Goal: Book appointment/travel/reservation

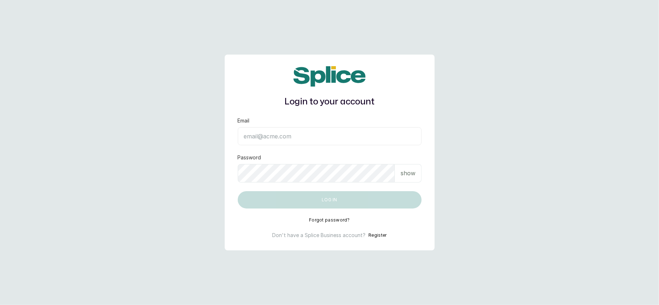
click at [269, 131] on input "Email" at bounding box center [330, 136] width 184 height 18
type input "[EMAIL_ADDRESS][DOMAIN_NAME]"
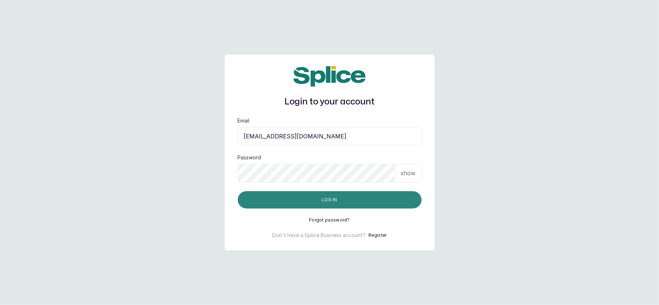
click at [317, 199] on button "Log in" at bounding box center [330, 199] width 184 height 17
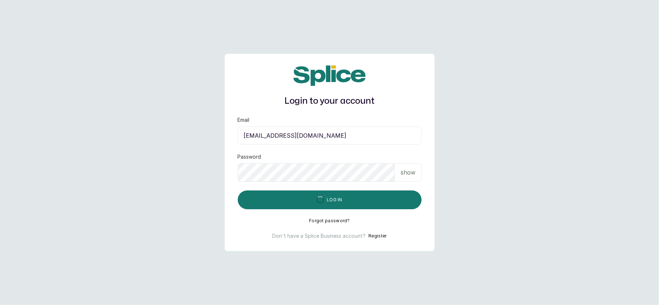
click at [407, 171] on p "show" at bounding box center [408, 172] width 15 height 9
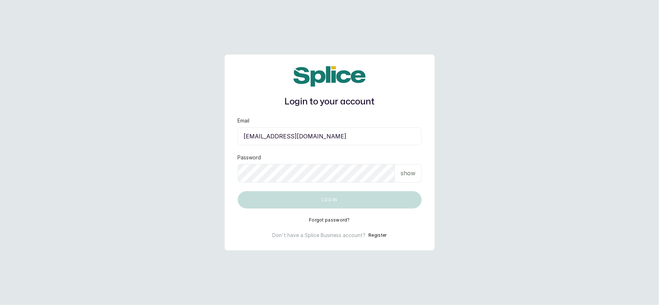
type input "[EMAIL_ADDRESS][DOMAIN_NAME]"
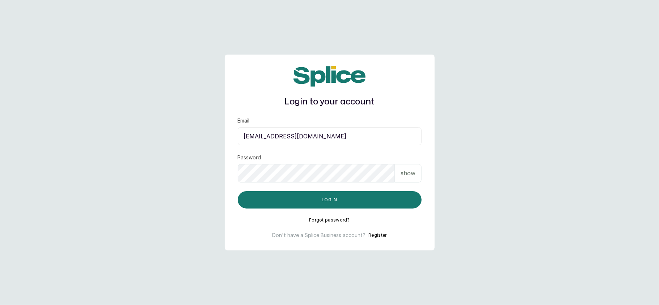
click at [407, 177] on p "show" at bounding box center [408, 173] width 15 height 9
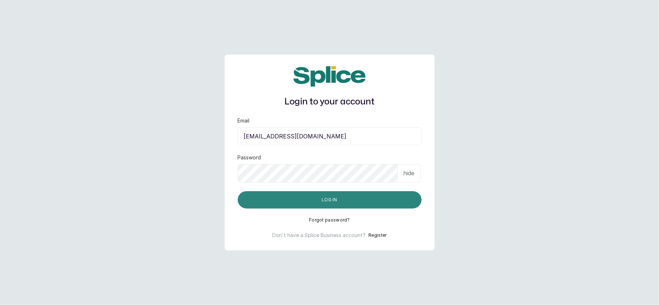
click at [364, 199] on button "Log in" at bounding box center [330, 199] width 184 height 17
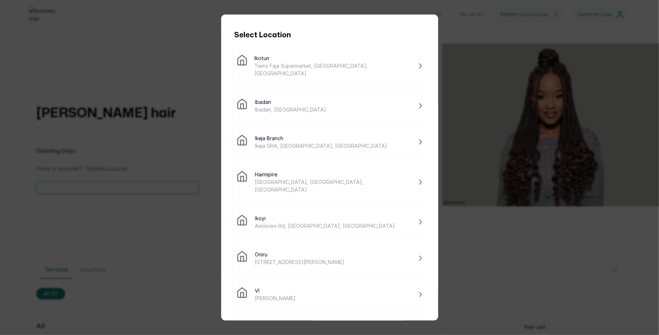
click at [297, 64] on span "Twins Faja Supermarket, Ikotun - Idimu Road, Lagos, Nigeria" at bounding box center [334, 69] width 161 height 15
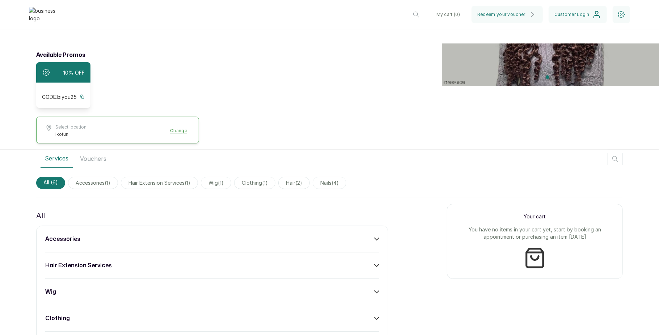
scroll to position [195, 0]
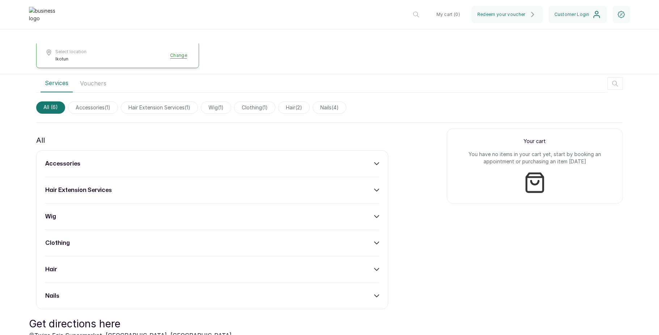
click at [343, 189] on div "hair extension services" at bounding box center [212, 190] width 334 height 9
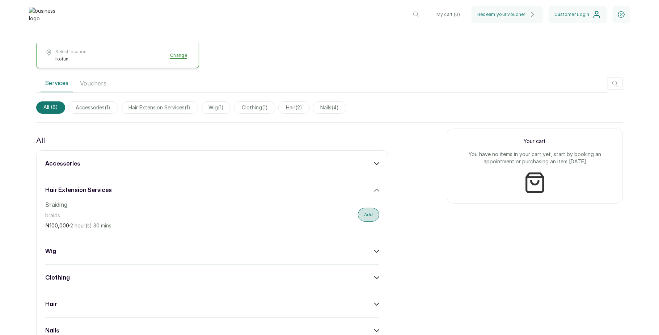
click at [366, 213] on button "Add" at bounding box center [368, 215] width 21 height 14
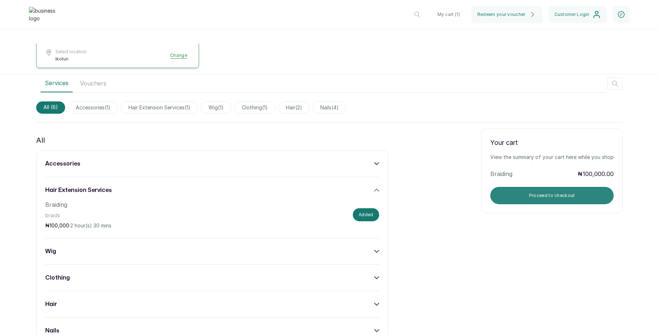
click at [505, 197] on button "Proceed to checkout" at bounding box center [551, 195] width 123 height 17
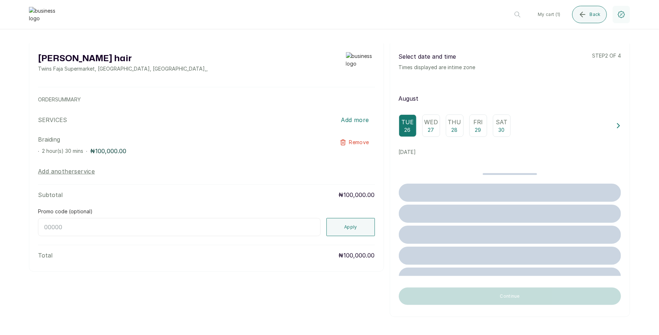
scroll to position [0, 0]
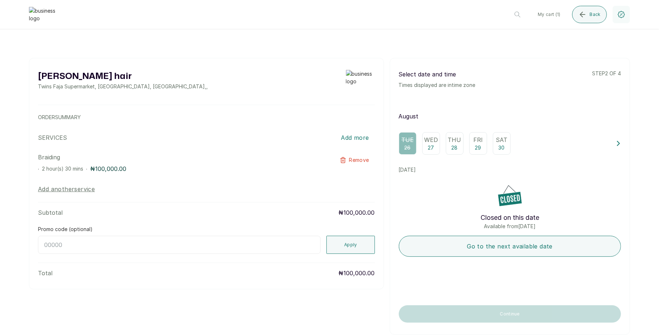
click at [428, 145] on p "27" at bounding box center [431, 147] width 6 height 7
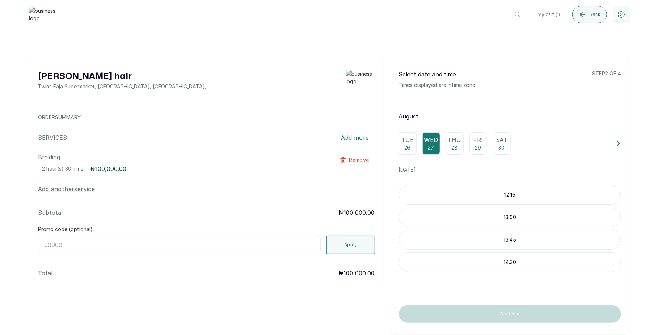
click at [466, 220] on div "13:00" at bounding box center [510, 217] width 222 height 20
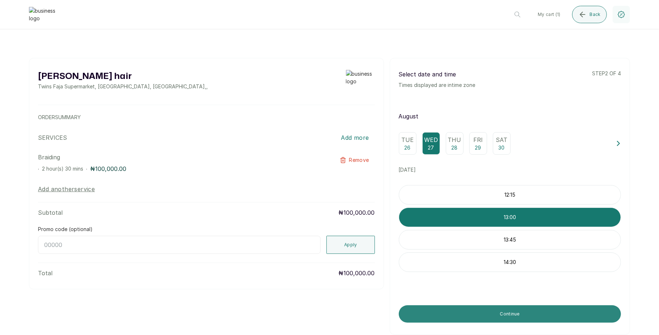
click at [494, 322] on button "Continue" at bounding box center [510, 313] width 222 height 17
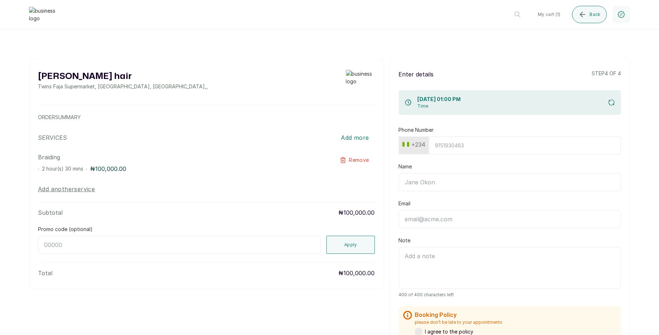
click at [468, 149] on input "Phone Number" at bounding box center [525, 145] width 192 height 18
type input "7017036881"
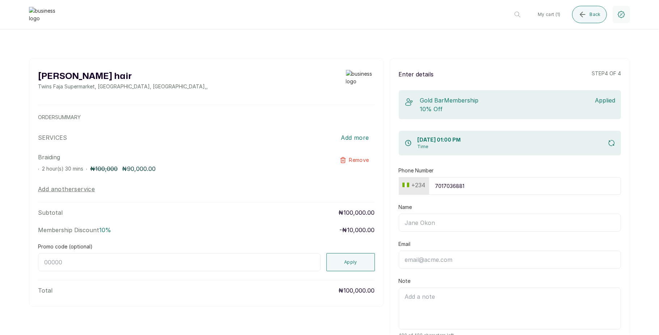
type input "Timi"
type input "timilehinshoberu5@gmail.com"
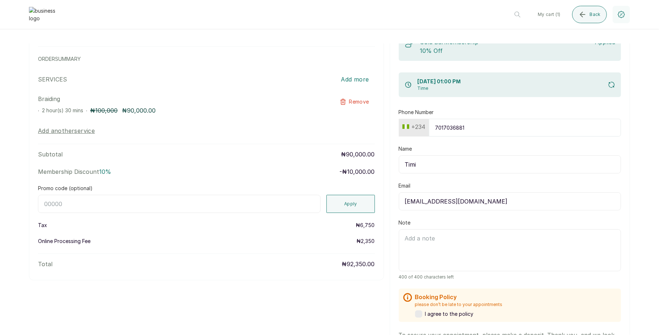
scroll to position [75, 0]
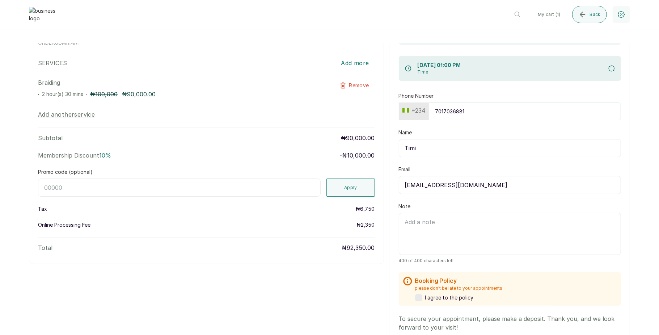
click at [203, 183] on input "Promo code (optional)" at bounding box center [179, 187] width 283 height 18
type input "BIRTHDAY"
click at [345, 186] on button "Apply" at bounding box center [350, 187] width 48 height 18
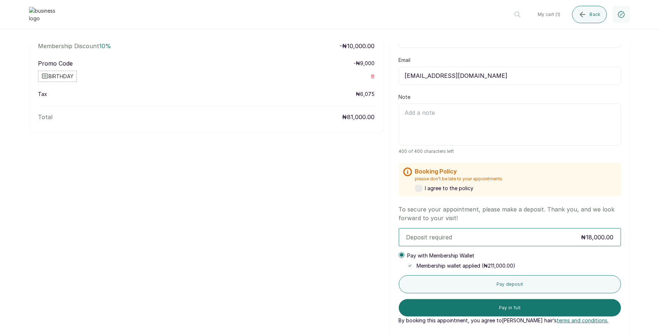
scroll to position [189, 0]
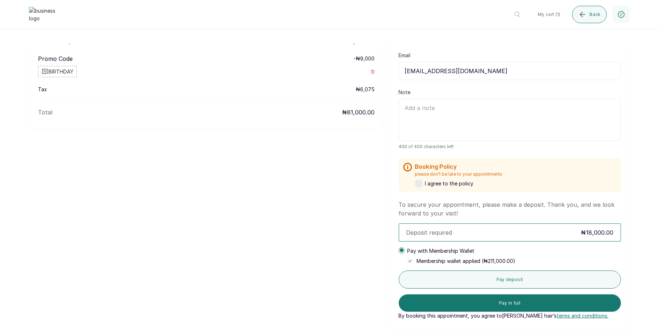
click at [415, 183] on label at bounding box center [418, 183] width 7 height 7
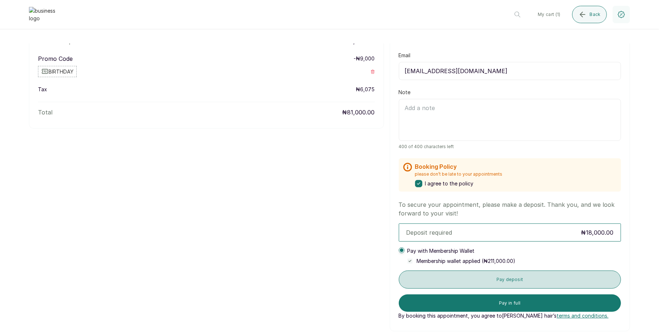
click at [455, 283] on button "Pay deposit" at bounding box center [510, 279] width 222 height 18
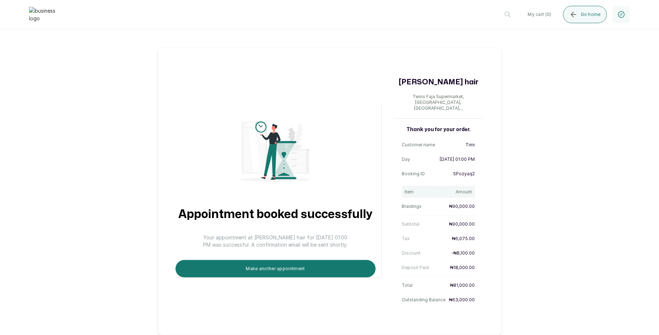
scroll to position [0, 0]
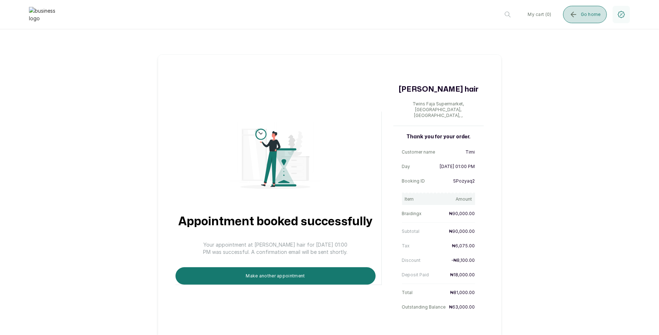
click at [580, 15] on button "Go home" at bounding box center [585, 14] width 44 height 17
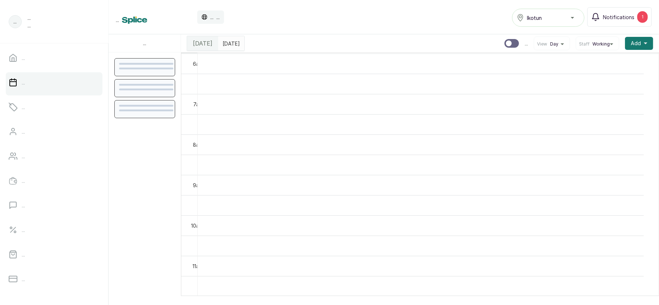
scroll to position [244, 0]
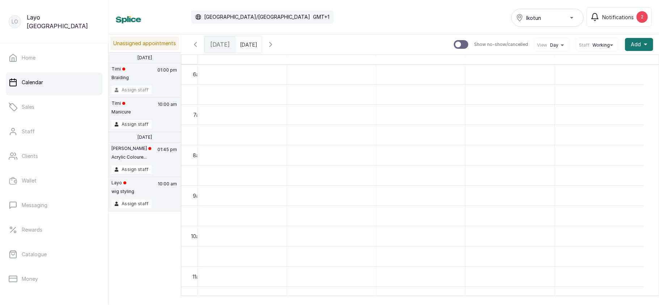
click at [134, 90] on button "Assign staff" at bounding box center [131, 90] width 40 height 9
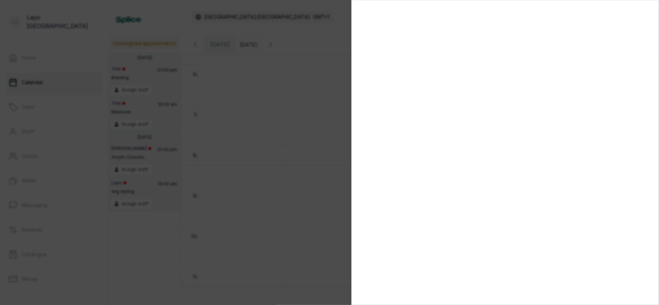
click at [232, 127] on div at bounding box center [329, 152] width 659 height 305
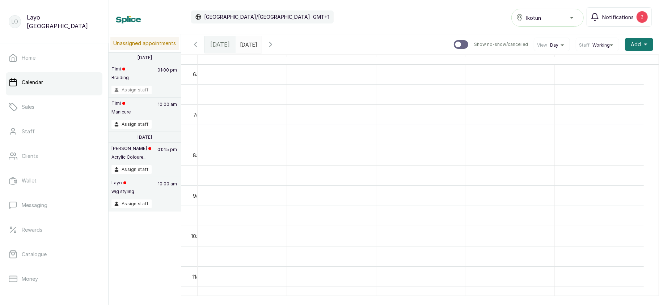
click at [135, 92] on button "Assign staff" at bounding box center [131, 90] width 40 height 9
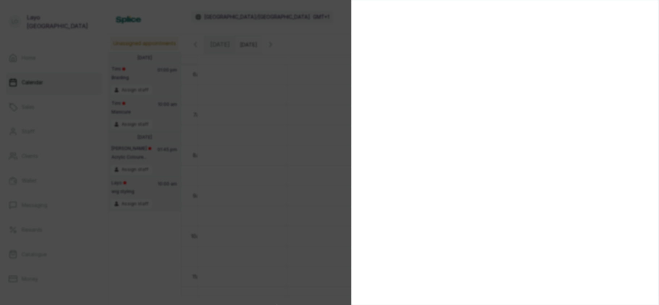
click at [192, 132] on div at bounding box center [329, 152] width 659 height 305
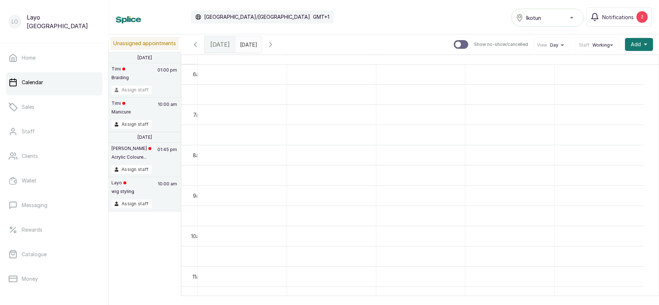
click at [144, 89] on button "Assign staff" at bounding box center [131, 90] width 40 height 9
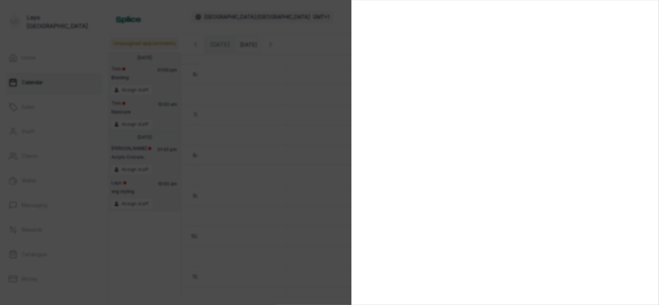
click at [275, 154] on div at bounding box center [329, 152] width 659 height 305
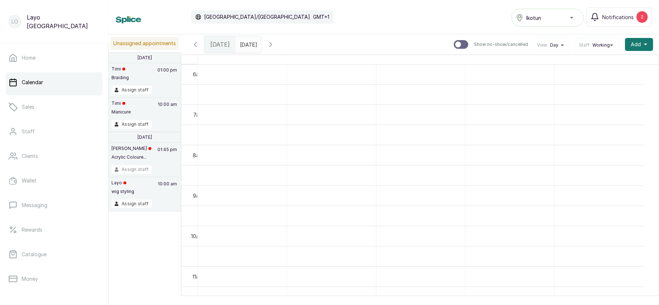
click at [139, 173] on button "Assign staff" at bounding box center [131, 169] width 40 height 9
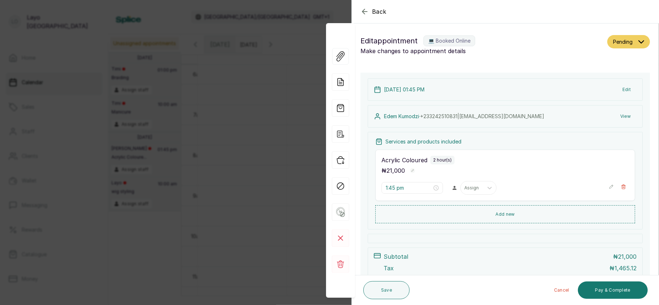
click at [235, 142] on div "Back Appointment Details Edit appointment 💻 Booked Online Make changes to appoi…" at bounding box center [329, 152] width 659 height 305
